Goal: Register for event/course

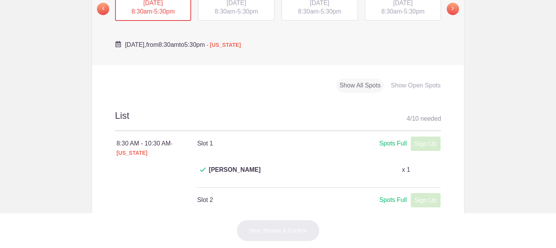
scroll to position [324, 0]
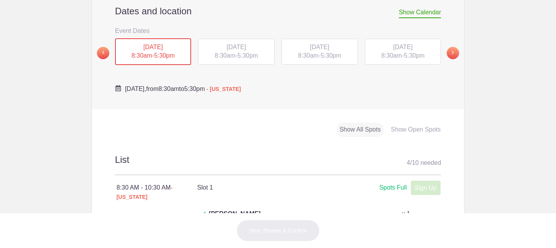
click at [233, 38] on button "[DATE] 8:30am - 5:30pm" at bounding box center [236, 51] width 77 height 27
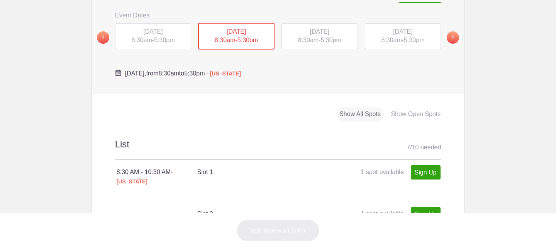
scroll to position [335, 0]
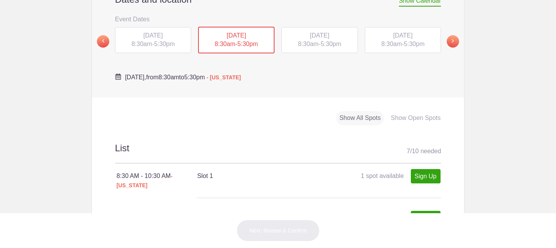
click at [337, 34] on div "[DATE] 8:30am - 5:30pm" at bounding box center [320, 40] width 77 height 26
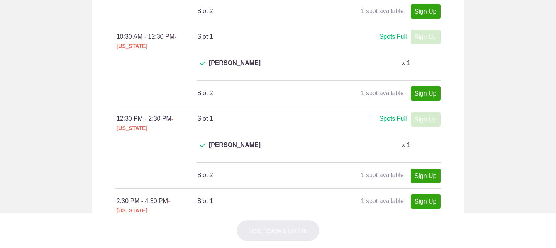
scroll to position [570, 0]
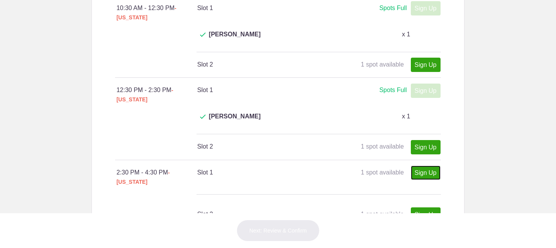
click at [416, 165] on link "Sign Up" at bounding box center [426, 172] width 30 height 14
type input "1"
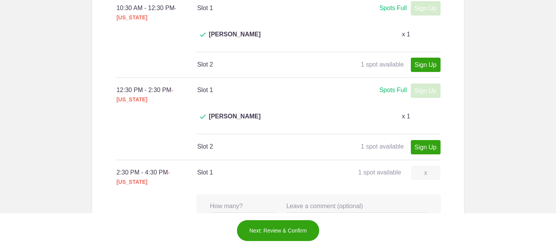
click at [259, 230] on button "Next: Review & Confirm" at bounding box center [278, 230] width 83 height 22
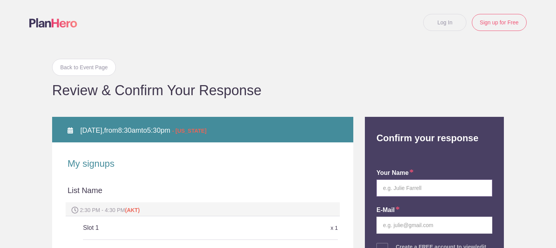
click at [432, 191] on input "text" at bounding box center [435, 187] width 116 height 17
type input "Yulia"
click at [405, 221] on input "email" at bounding box center [435, 224] width 116 height 17
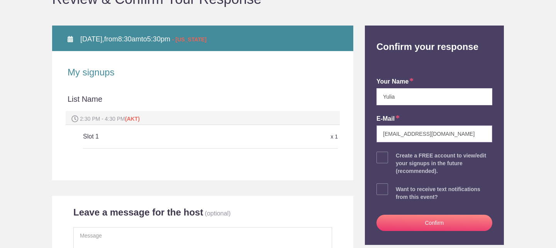
scroll to position [124, 0]
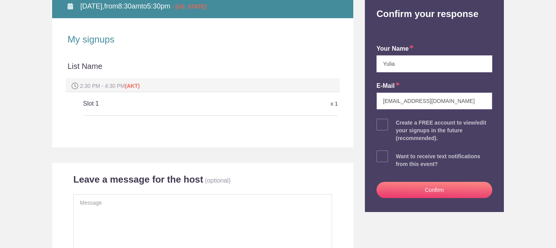
type input "[EMAIL_ADDRESS][DOMAIN_NAME]"
click at [422, 187] on button "Confirm" at bounding box center [435, 190] width 116 height 16
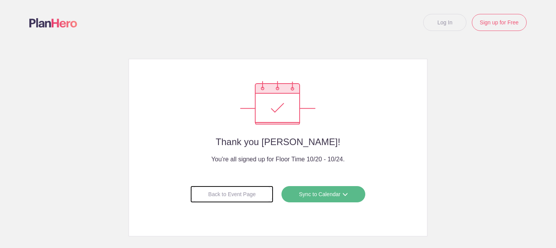
click at [213, 194] on div "Back to Event Page" at bounding box center [232, 193] width 83 height 17
